Goal: Entertainment & Leisure: Consume media (video, audio)

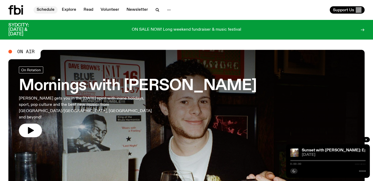
click at [48, 10] on link "Schedule" at bounding box center [46, 9] width 24 height 7
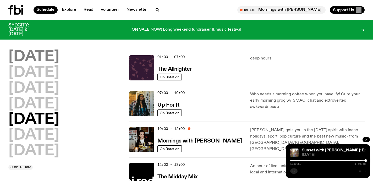
click at [48, 58] on h2 "[DATE]" at bounding box center [33, 57] width 51 height 15
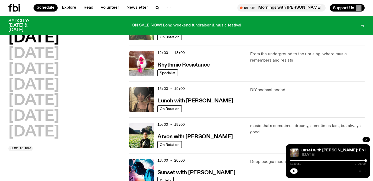
scroll to position [130, 0]
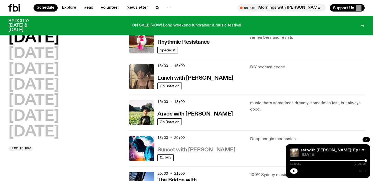
click at [179, 148] on h3 "Sunset with [PERSON_NAME]" at bounding box center [196, 149] width 78 height 5
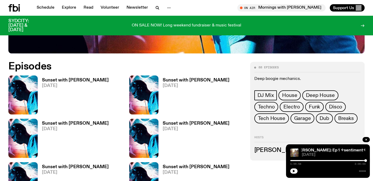
scroll to position [221, 0]
click at [32, 110] on icon "button" at bounding box center [31, 109] width 4 height 5
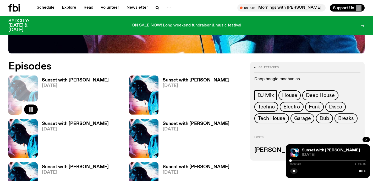
click at [291, 161] on div at bounding box center [290, 160] width 3 height 3
